Goal: Information Seeking & Learning: Learn about a topic

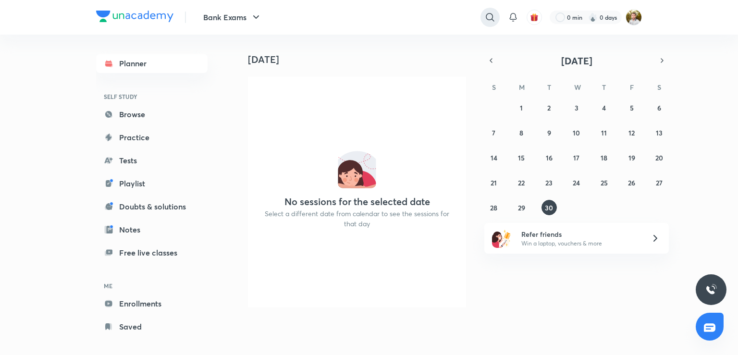
click at [489, 21] on icon at bounding box center [490, 18] width 12 height 12
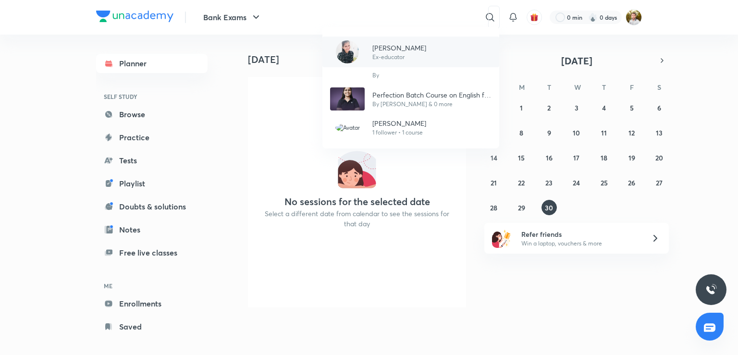
click at [437, 51] on div "[PERSON_NAME] Ex-educator" at bounding box center [410, 52] width 177 height 31
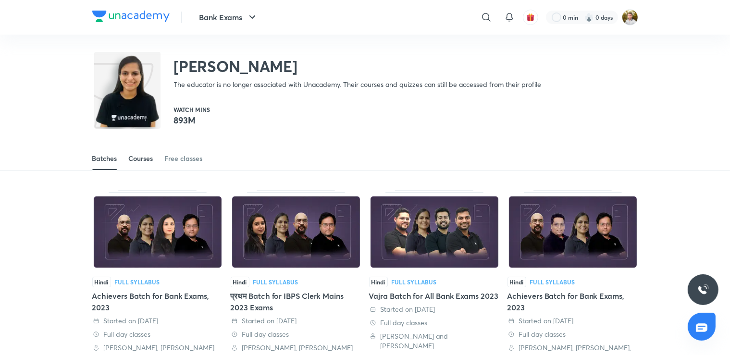
click at [139, 159] on div "Courses" at bounding box center [141, 159] width 25 height 10
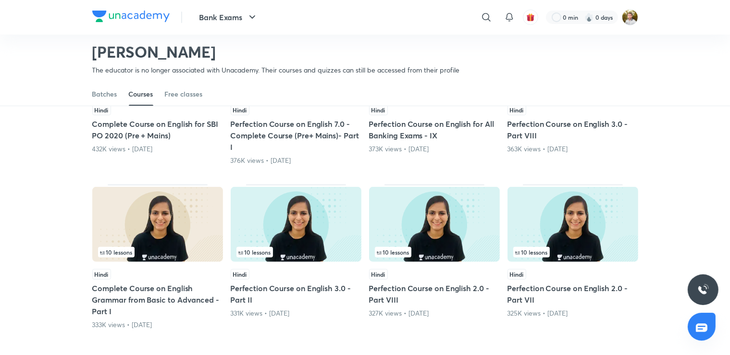
scroll to position [448, 0]
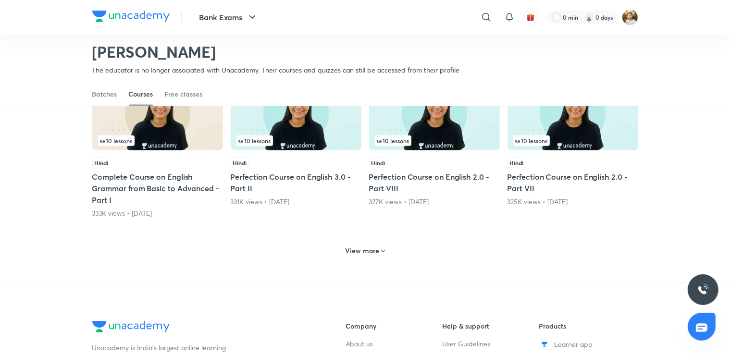
click at [351, 247] on h6 "View more" at bounding box center [362, 251] width 34 height 10
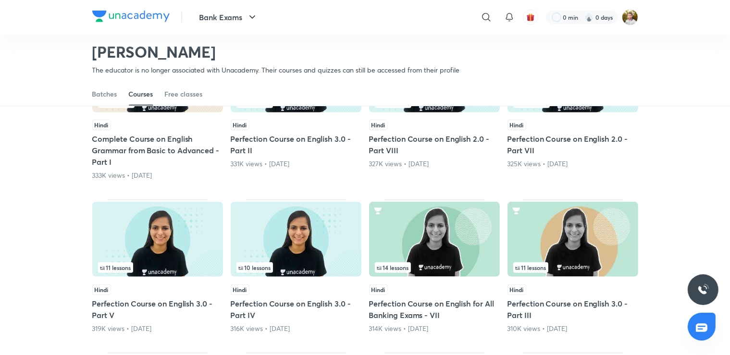
scroll to position [498, 0]
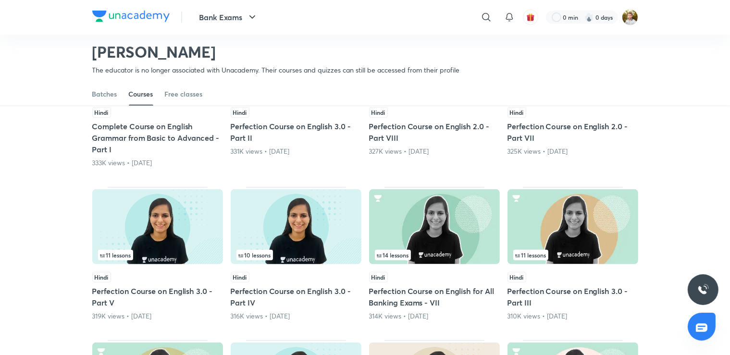
click at [578, 250] on div "11 lessons" at bounding box center [572, 255] width 119 height 11
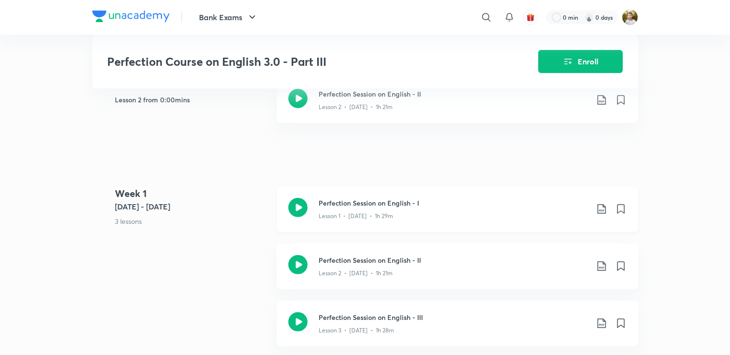
scroll to position [203, 0]
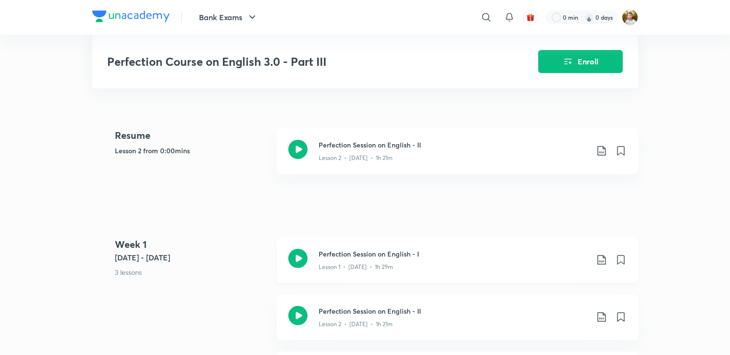
click at [349, 254] on h3 "Perfection Session on English - I" at bounding box center [453, 254] width 269 height 10
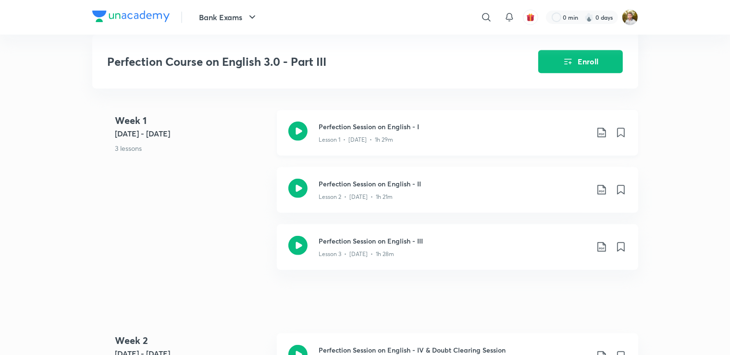
scroll to position [355, 0]
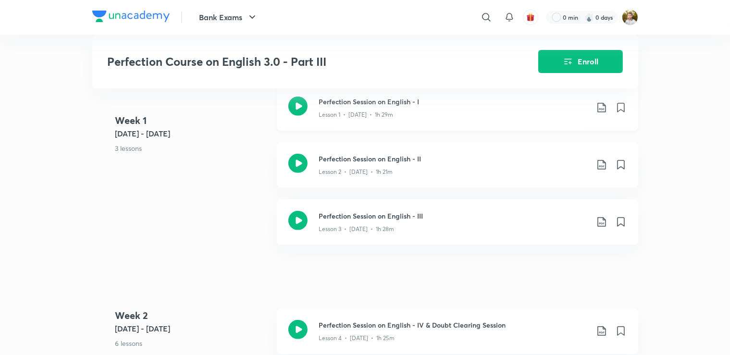
scroll to position [203, 0]
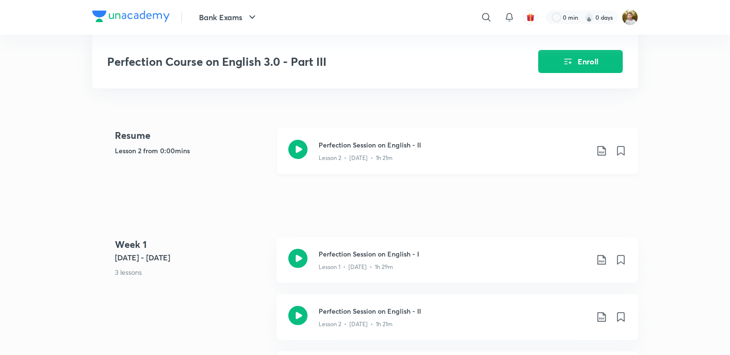
click at [333, 151] on div "Lesson 2 • [DATE] • 1h 21m" at bounding box center [453, 156] width 269 height 12
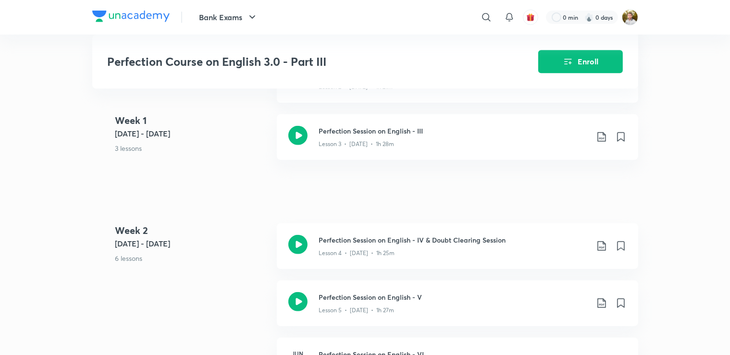
scroll to position [456, 0]
